Goal: Task Accomplishment & Management: Use online tool/utility

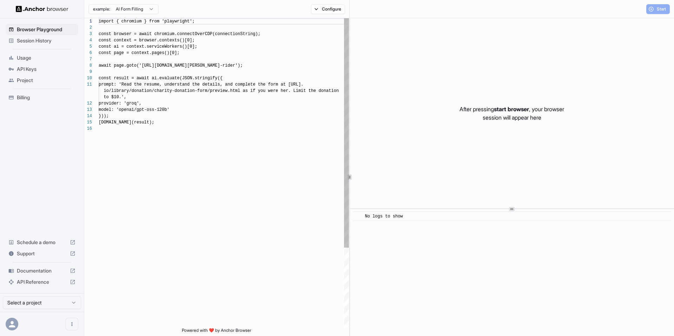
scroll to position [63, 0]
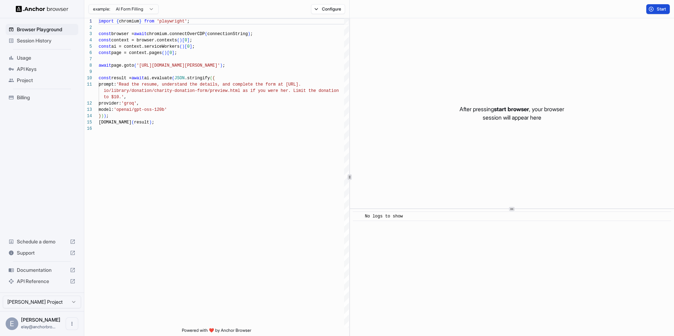
click at [658, 12] on span "Start" at bounding box center [662, 9] width 10 height 6
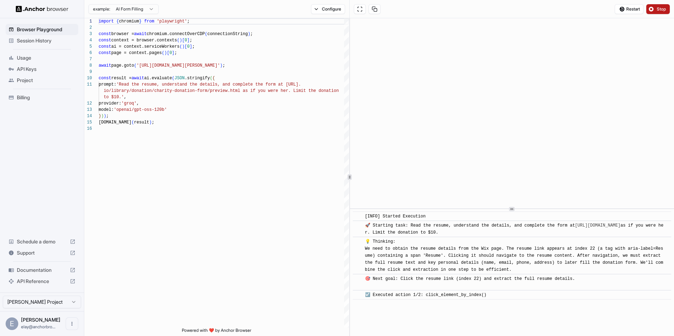
click at [660, 11] on span "Stop" at bounding box center [662, 9] width 10 height 6
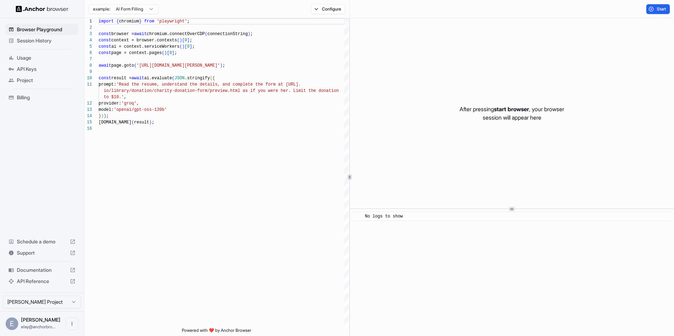
click at [40, 44] on div "Session History" at bounding box center [42, 40] width 73 height 11
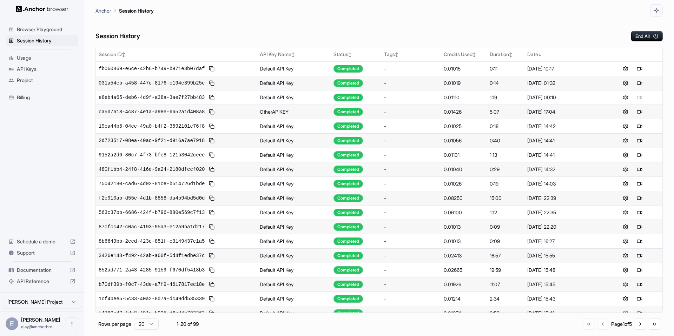
click at [210, 27] on div "Session History End All" at bounding box center [380, 29] width 568 height 25
click at [210, 68] on button at bounding box center [212, 69] width 8 height 8
click at [213, 67] on button at bounding box center [212, 69] width 8 height 8
